Goal: Communication & Community: Connect with others

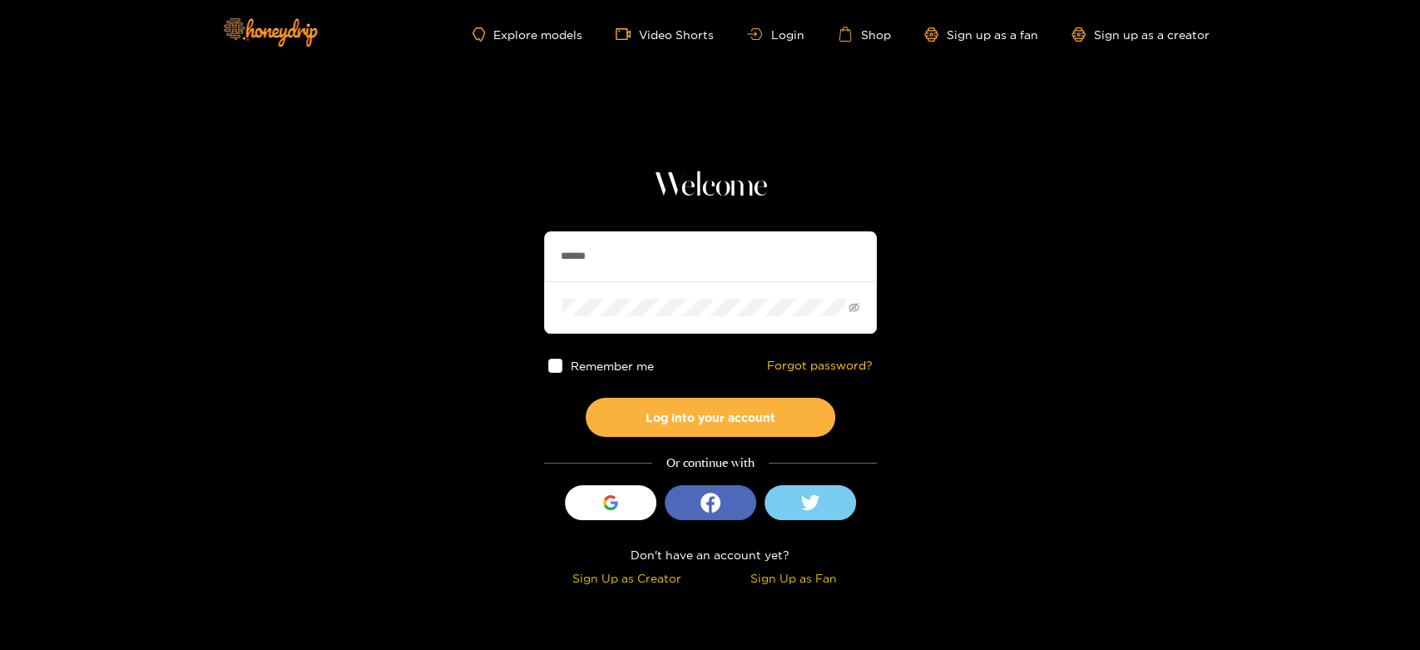
drag, startPoint x: 697, startPoint y: 243, endPoint x: 608, endPoint y: 266, distance: 92.0
click at [518, 271] on section "Welcome ****** Remember me Forgot password? Log into your account Or continue w…" at bounding box center [710, 296] width 1420 height 592
paste input "text"
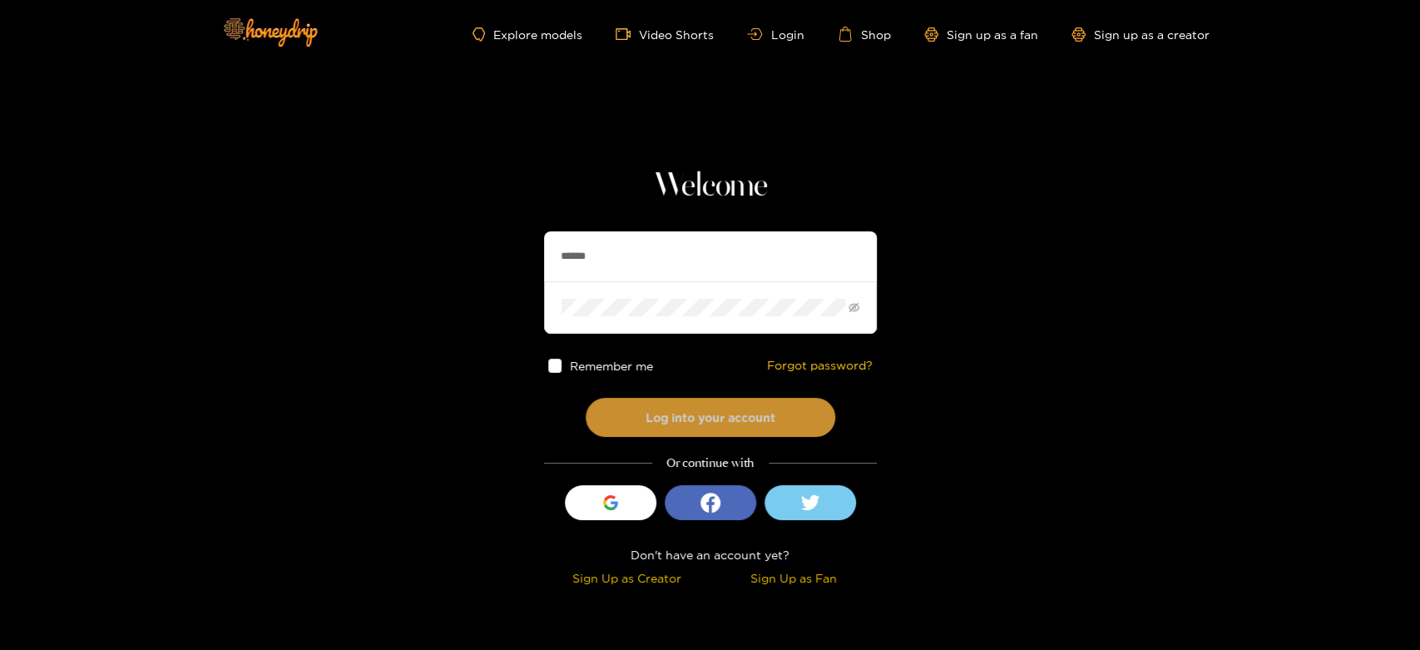
type input "******"
click at [699, 399] on button "Log into your account" at bounding box center [711, 417] width 250 height 39
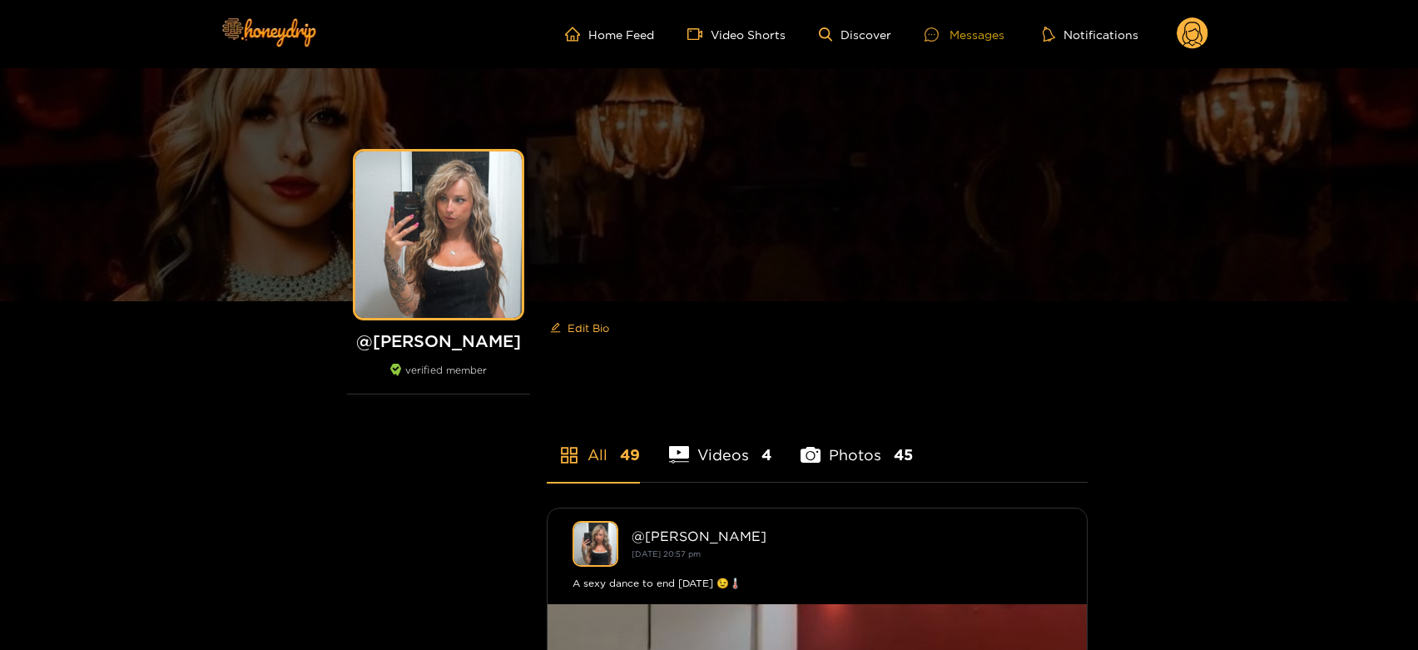
click at [981, 27] on div "Messages" at bounding box center [964, 34] width 80 height 19
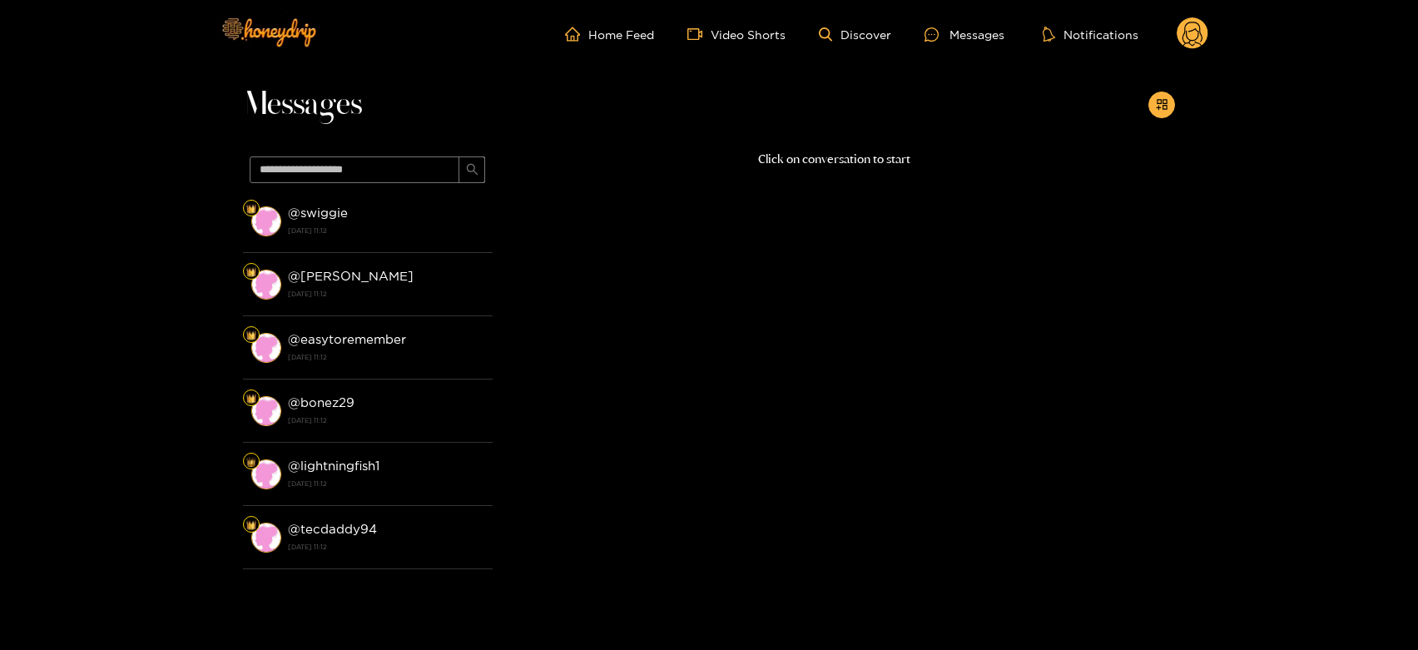
click at [385, 190] on li "@ swiggie [DATE] 11:12" at bounding box center [368, 221] width 250 height 63
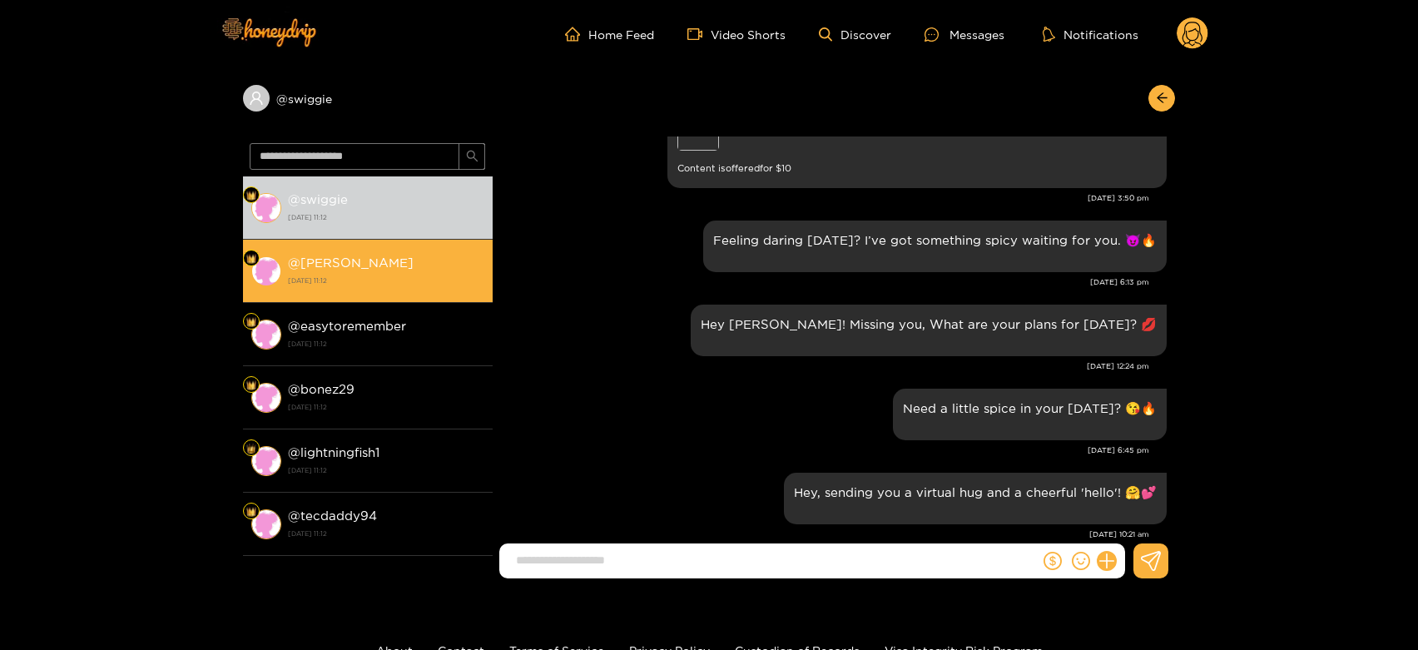
scroll to position [2227, 0]
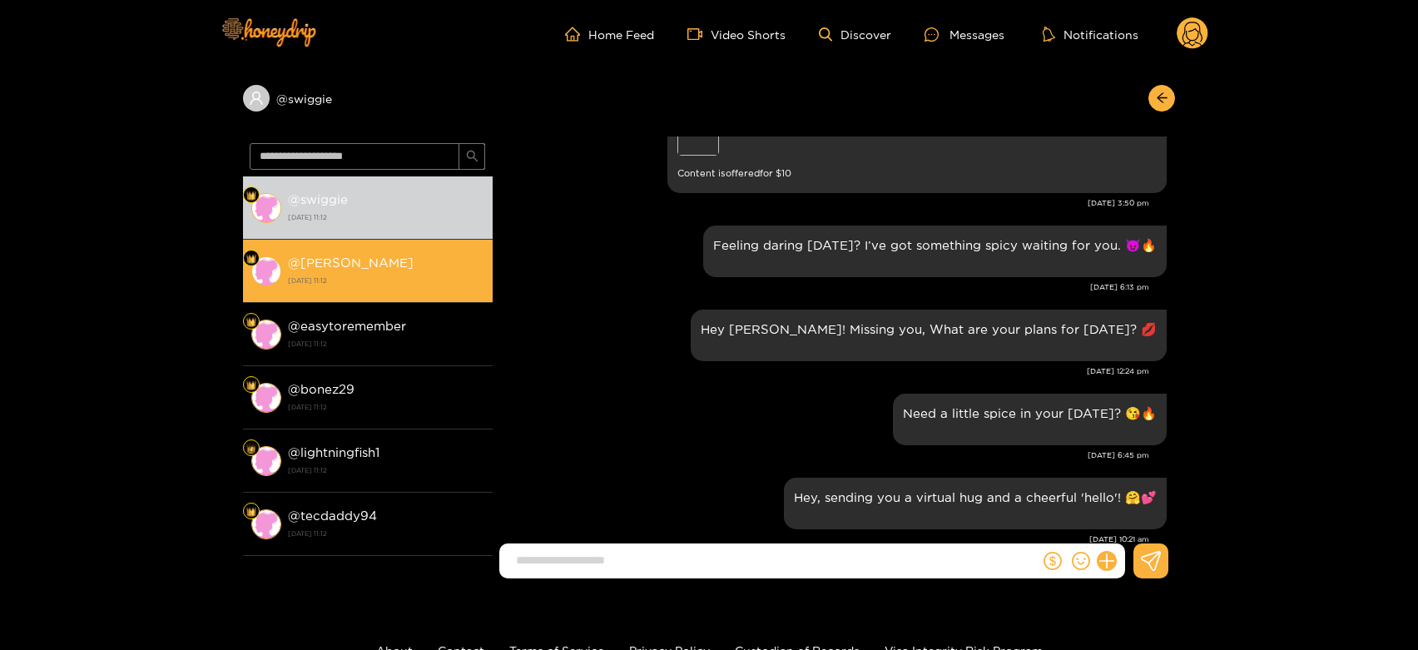
click at [414, 285] on strong "[DATE] 11:12" at bounding box center [386, 280] width 196 height 15
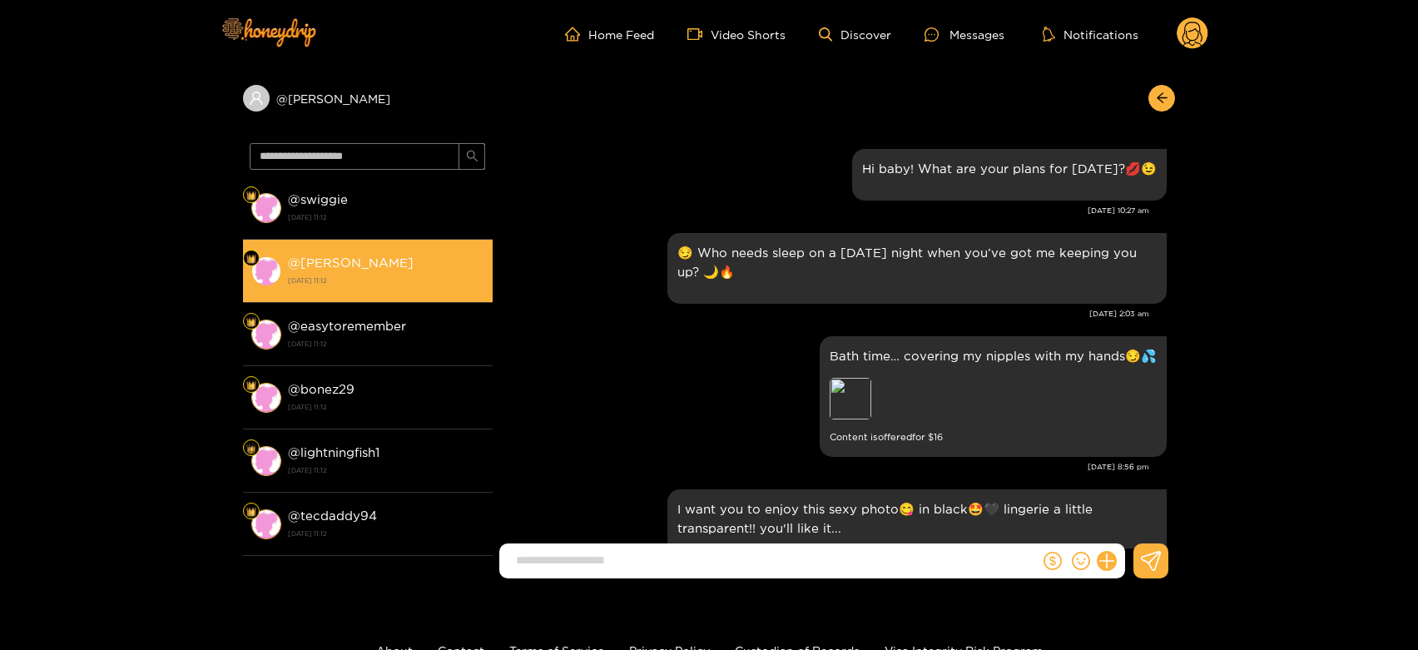
scroll to position [2596, 0]
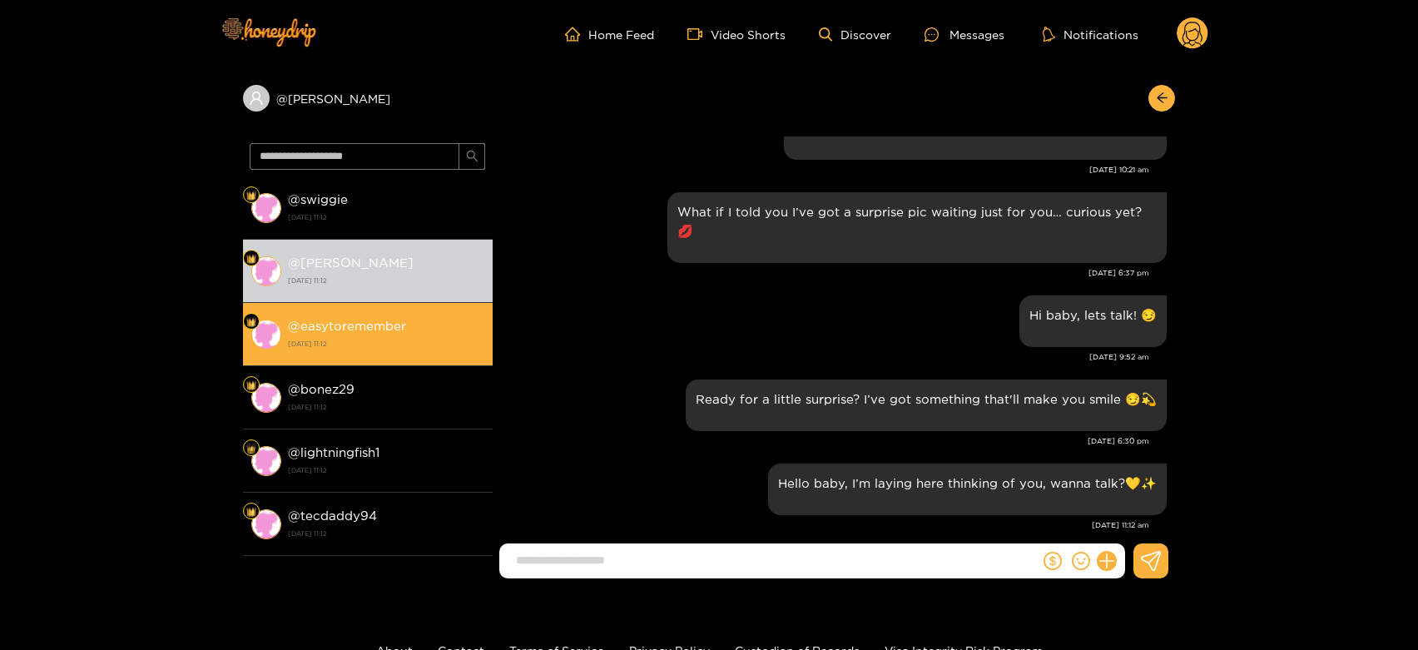
click at [429, 344] on strong "[DATE] 11:12" at bounding box center [386, 343] width 196 height 15
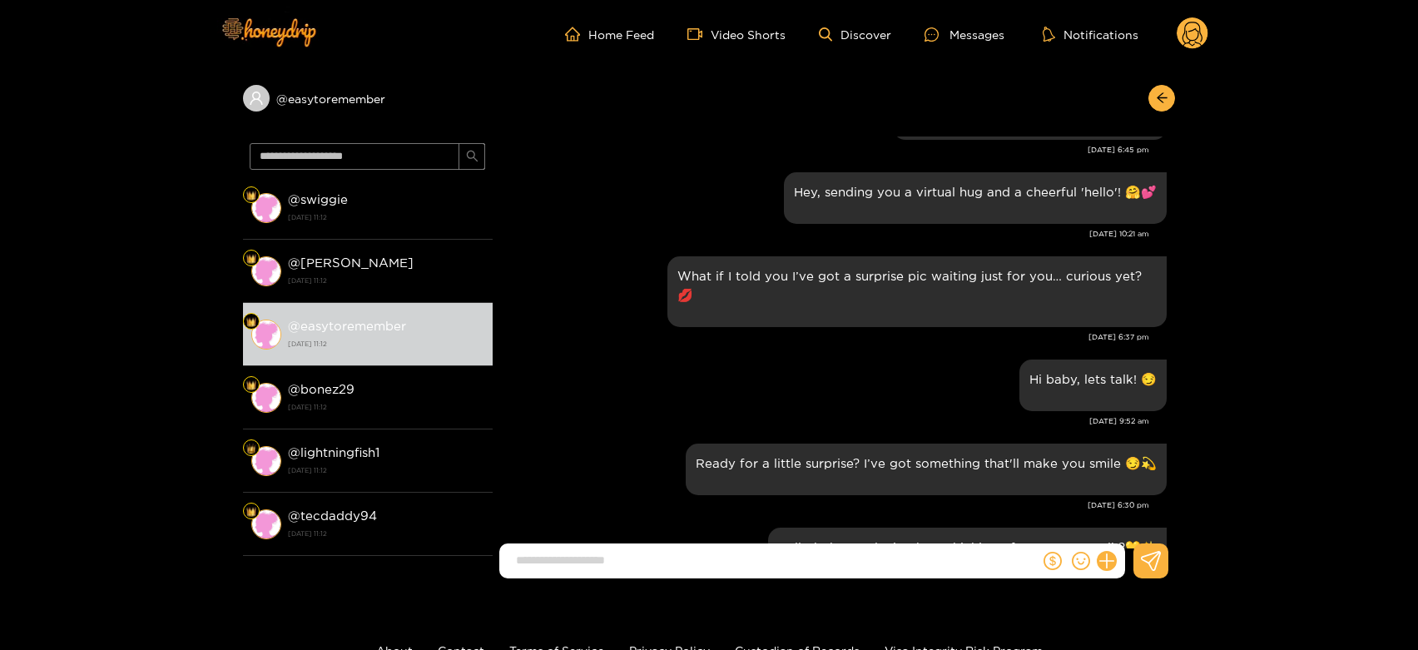
scroll to position [2516, 0]
